Goal: Navigation & Orientation: Find specific page/section

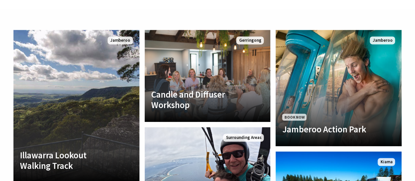
scroll to position [1425, 0]
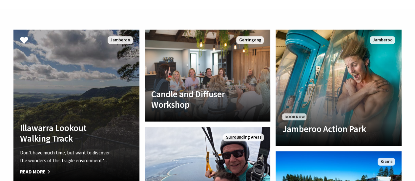
click at [125, 116] on link "Illawarra Lookout Walking Track Don’t have much time, but want to discover the …" at bounding box center [76, 106] width 126 height 152
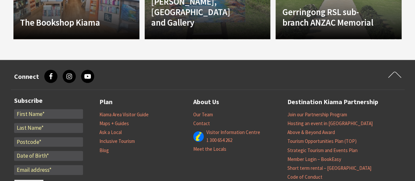
scroll to position [760, 0]
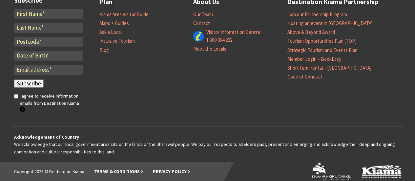
click at [325, 162] on img at bounding box center [330, 171] width 39 height 19
